Goal: Task Accomplishment & Management: Use online tool/utility

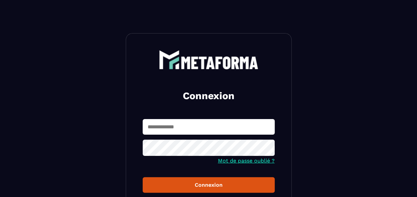
click at [207, 129] on input "text" at bounding box center [209, 127] width 132 height 16
type input "**********"
click at [268, 150] on icon at bounding box center [267, 149] width 7 height 6
click at [213, 185] on div "Connexion" at bounding box center [208, 185] width 121 height 6
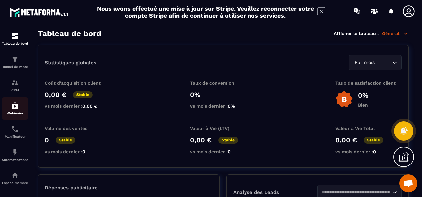
click at [15, 110] on img at bounding box center [15, 106] width 8 height 8
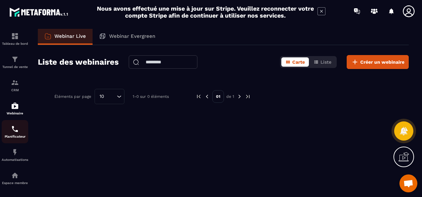
click at [13, 130] on img at bounding box center [15, 129] width 8 height 8
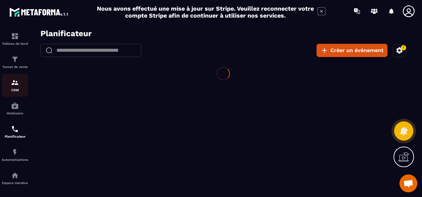
click at [14, 86] on img at bounding box center [15, 83] width 8 height 8
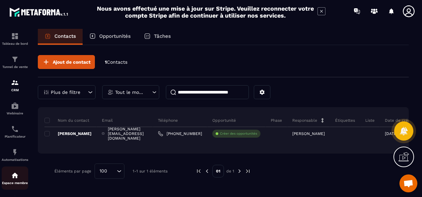
click at [13, 179] on img at bounding box center [15, 175] width 8 height 8
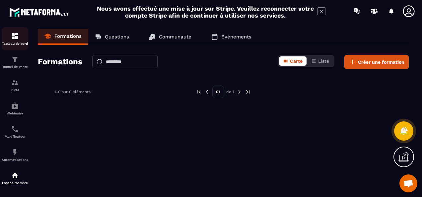
click at [12, 36] on img at bounding box center [15, 36] width 8 height 8
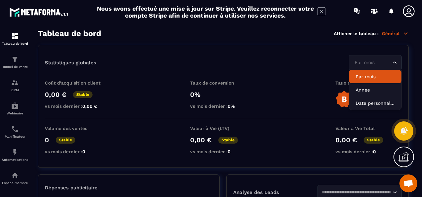
click at [391, 66] on div "Par mois" at bounding box center [371, 62] width 39 height 7
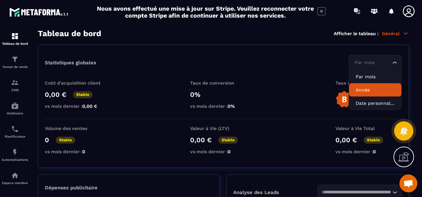
click at [373, 90] on p "Année" at bounding box center [374, 90] width 39 height 7
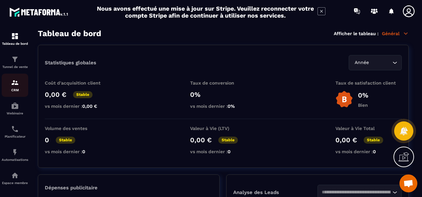
click at [14, 86] on img at bounding box center [15, 83] width 8 height 8
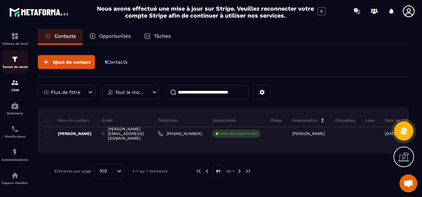
click at [15, 64] on div "Tunnel de vente" at bounding box center [15, 61] width 27 height 13
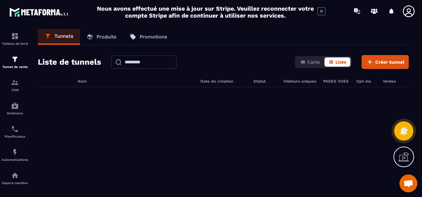
click at [104, 37] on p "Produits" at bounding box center [106, 37] width 20 height 6
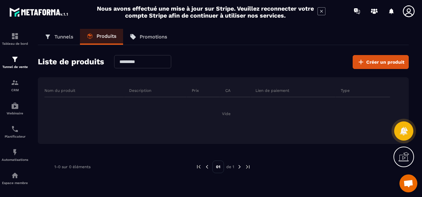
click at [148, 35] on p "Promotions" at bounding box center [154, 37] width 28 height 6
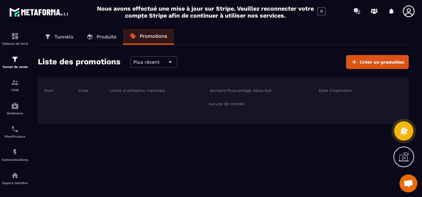
click at [61, 36] on p "Tunnels" at bounding box center [63, 37] width 19 height 6
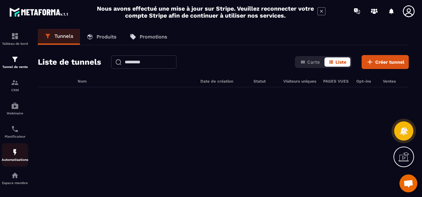
click at [17, 153] on img at bounding box center [15, 152] width 8 height 8
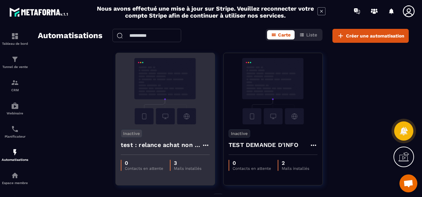
click at [197, 168] on p "Mails installés" at bounding box center [188, 168] width 28 height 5
click at [186, 115] on img at bounding box center [165, 91] width 89 height 66
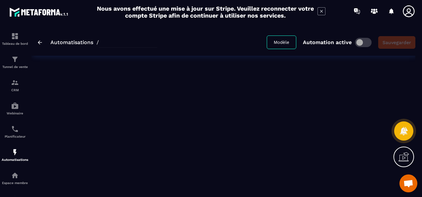
type input "**********"
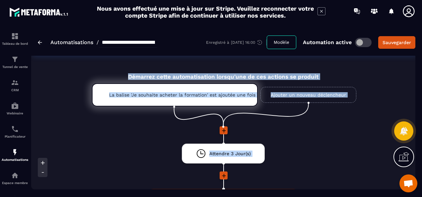
drag, startPoint x: 421, startPoint y: 49, endPoint x: 421, endPoint y: 88, distance: 38.5
click at [421, 88] on section "**********" at bounding box center [211, 109] width 422 height 175
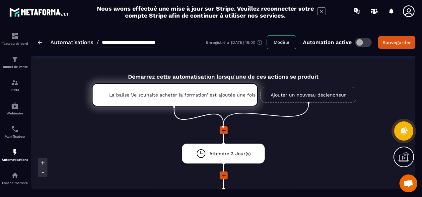
click at [40, 172] on icon at bounding box center [42, 172] width 7 height 7
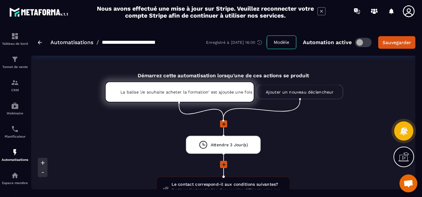
click at [40, 172] on icon at bounding box center [42, 172] width 7 height 7
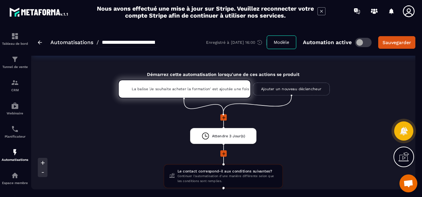
click at [40, 172] on icon at bounding box center [42, 172] width 7 height 7
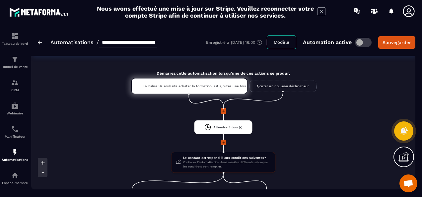
click at [40, 172] on icon at bounding box center [42, 172] width 7 height 7
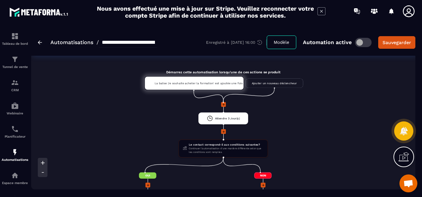
click at [40, 172] on icon at bounding box center [42, 172] width 7 height 7
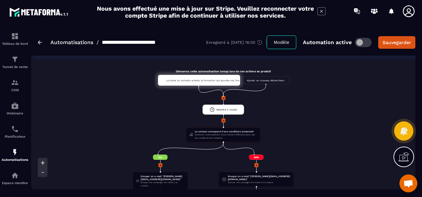
click at [40, 172] on icon at bounding box center [42, 172] width 7 height 7
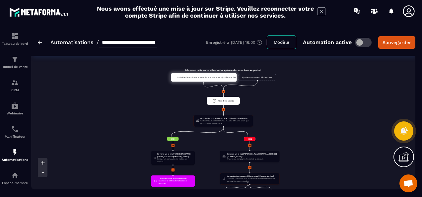
click at [44, 162] on icon at bounding box center [42, 162] width 7 height 7
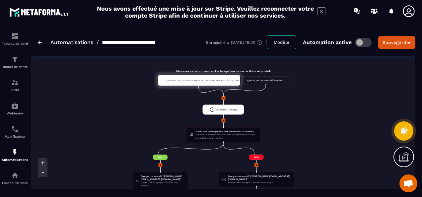
click at [44, 162] on icon at bounding box center [42, 162] width 7 height 7
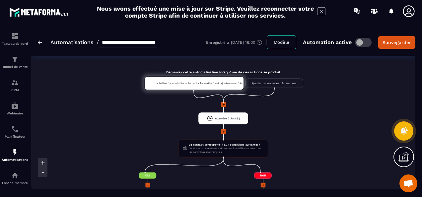
click at [44, 162] on icon at bounding box center [42, 162] width 7 height 7
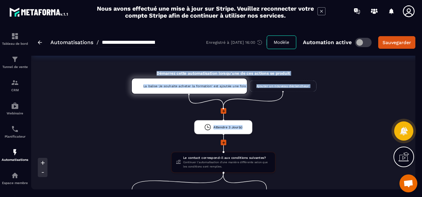
drag, startPoint x: 119, startPoint y: 151, endPoint x: 118, endPoint y: 80, distance: 71.3
click at [296, 118] on li at bounding box center [223, 114] width 269 height 12
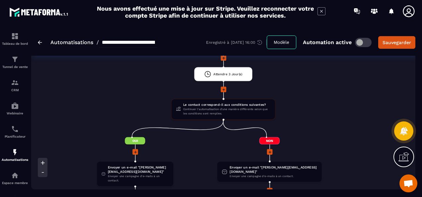
scroll to position [66, 0]
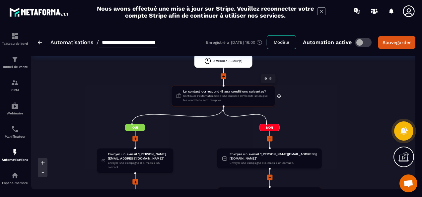
click at [247, 95] on span "Continuer l'automatisation d'une manière différente selon que les conditions so…" at bounding box center [226, 98] width 87 height 9
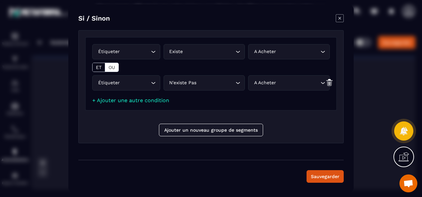
click at [338, 21] on icon "Modal window" at bounding box center [339, 18] width 8 height 8
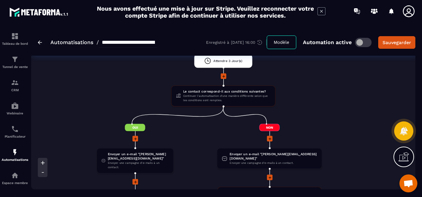
click at [38, 42] on img at bounding box center [40, 42] width 4 height 4
